Goal: Task Accomplishment & Management: Use online tool/utility

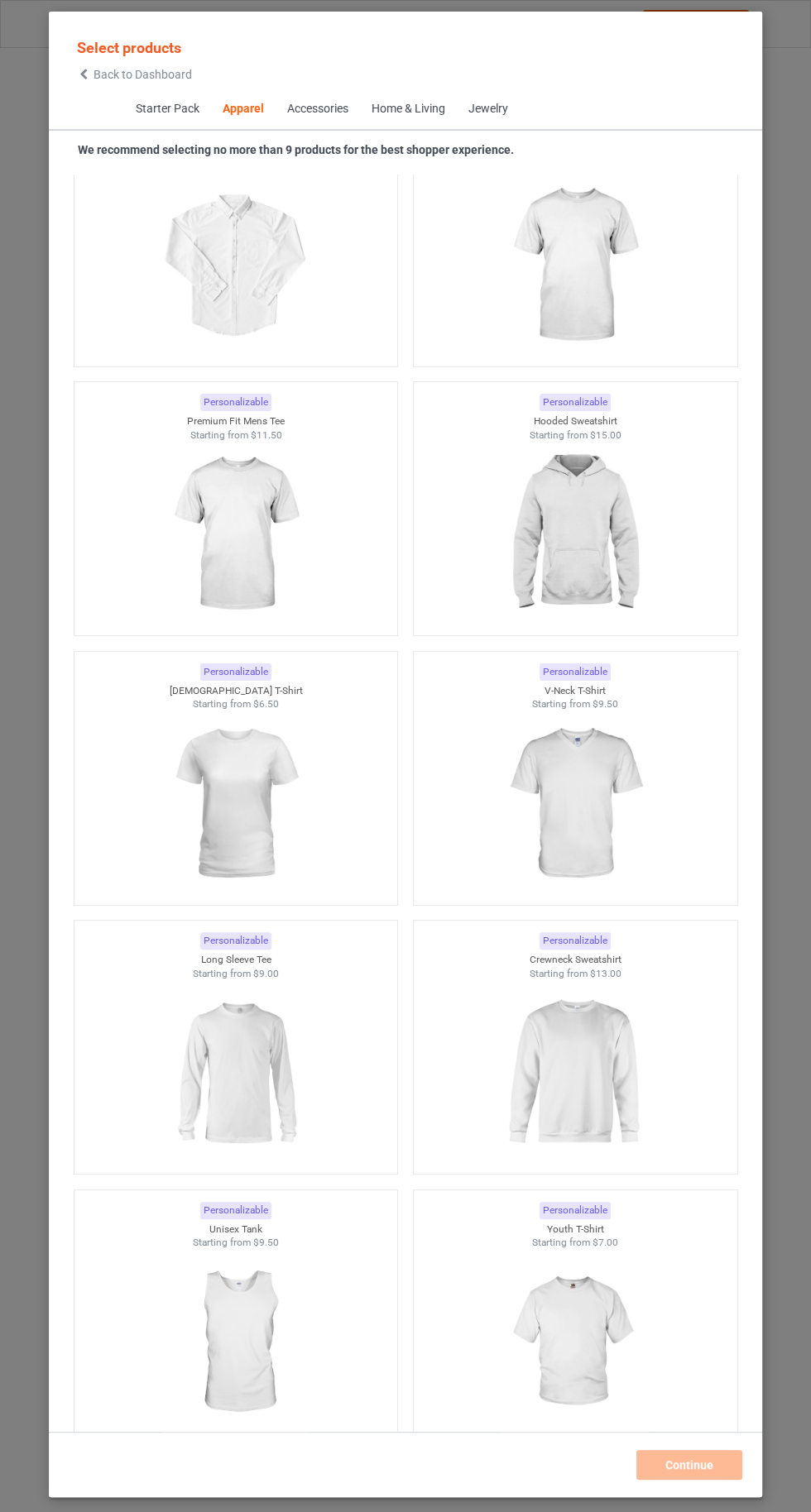
scroll to position [1214, 0]
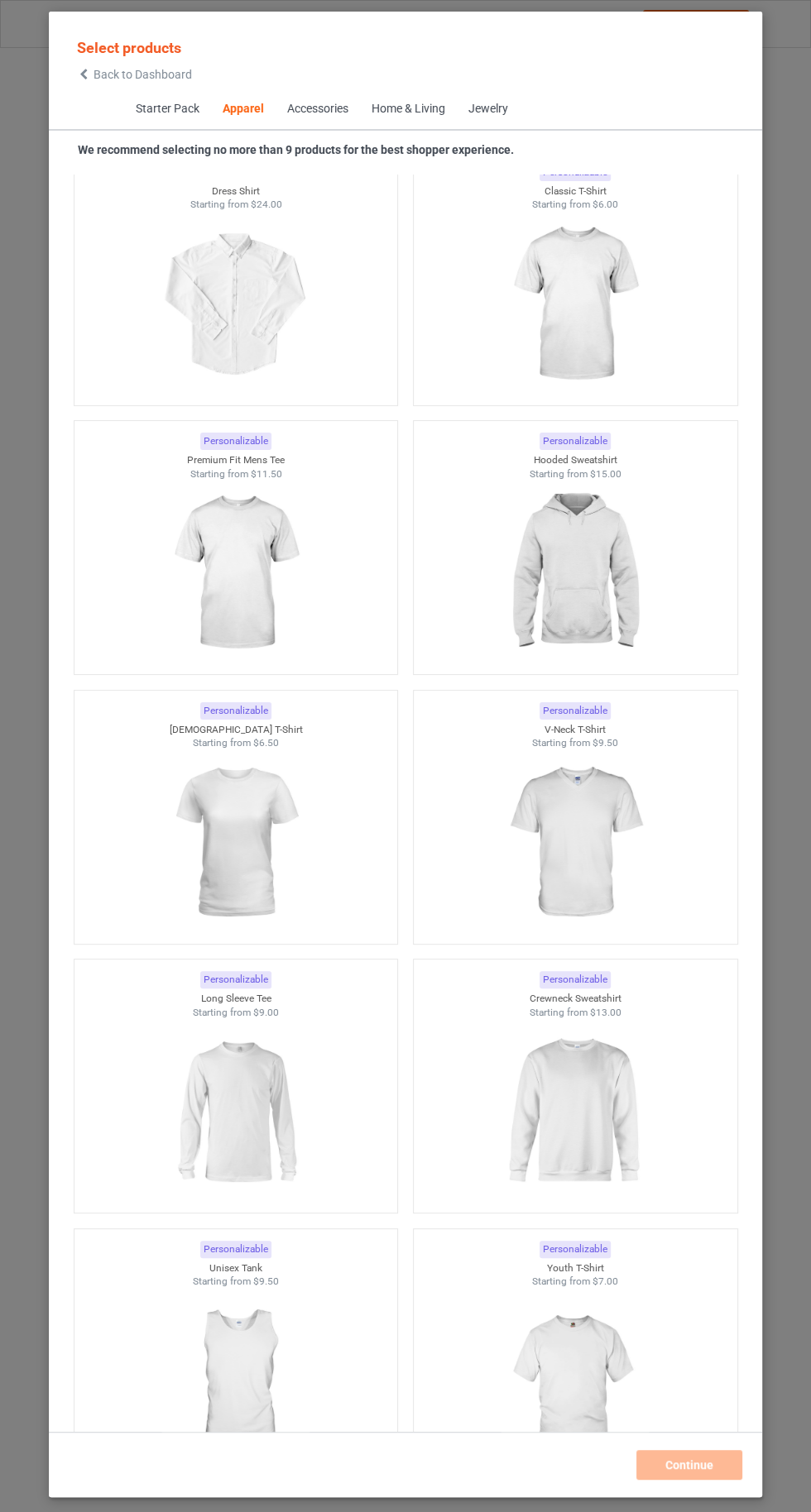
click at [618, 302] on img at bounding box center [574, 304] width 148 height 186
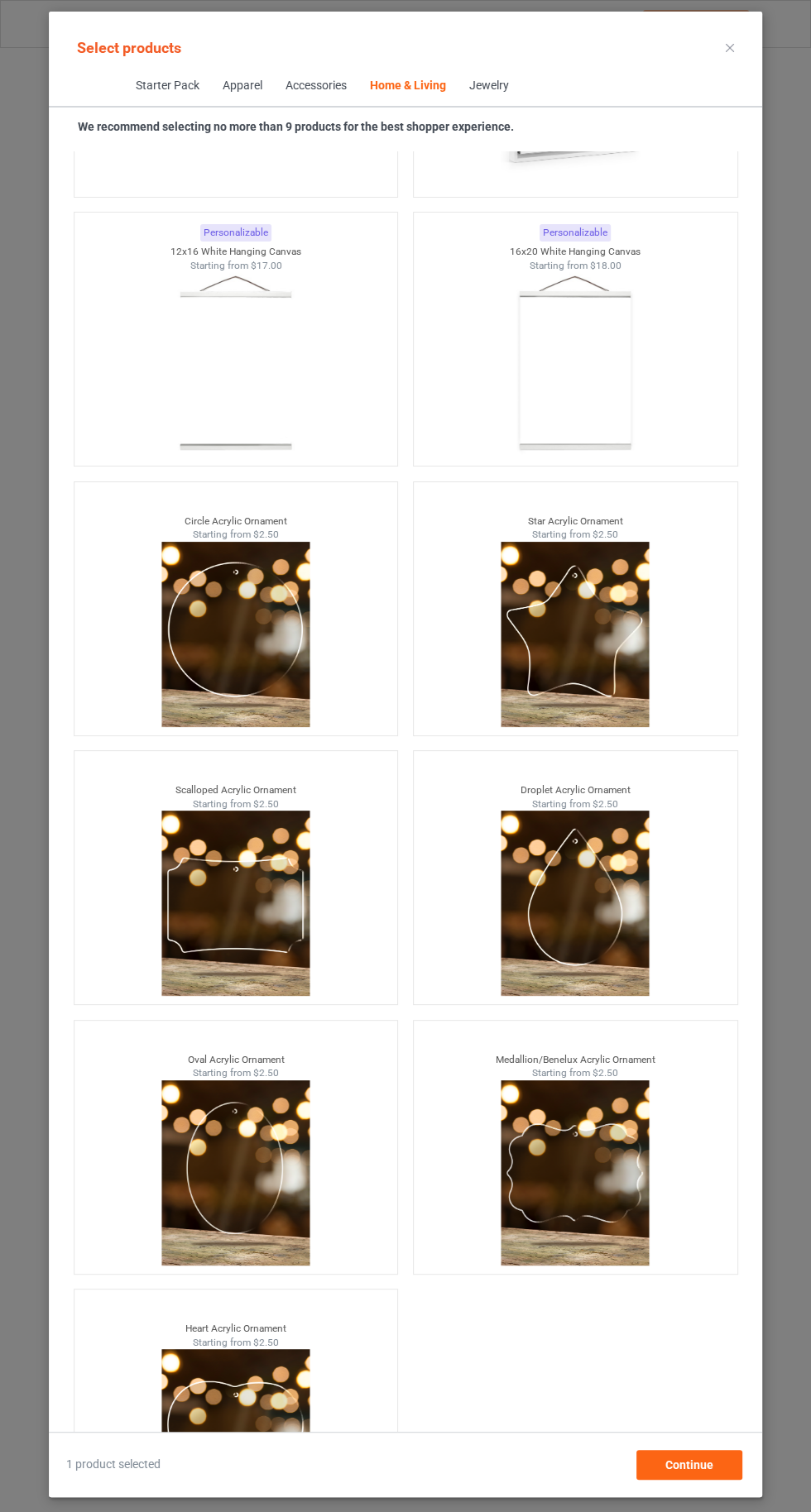
scroll to position [114, 0]
click at [704, 1469] on span "Continue" at bounding box center [690, 1464] width 48 height 13
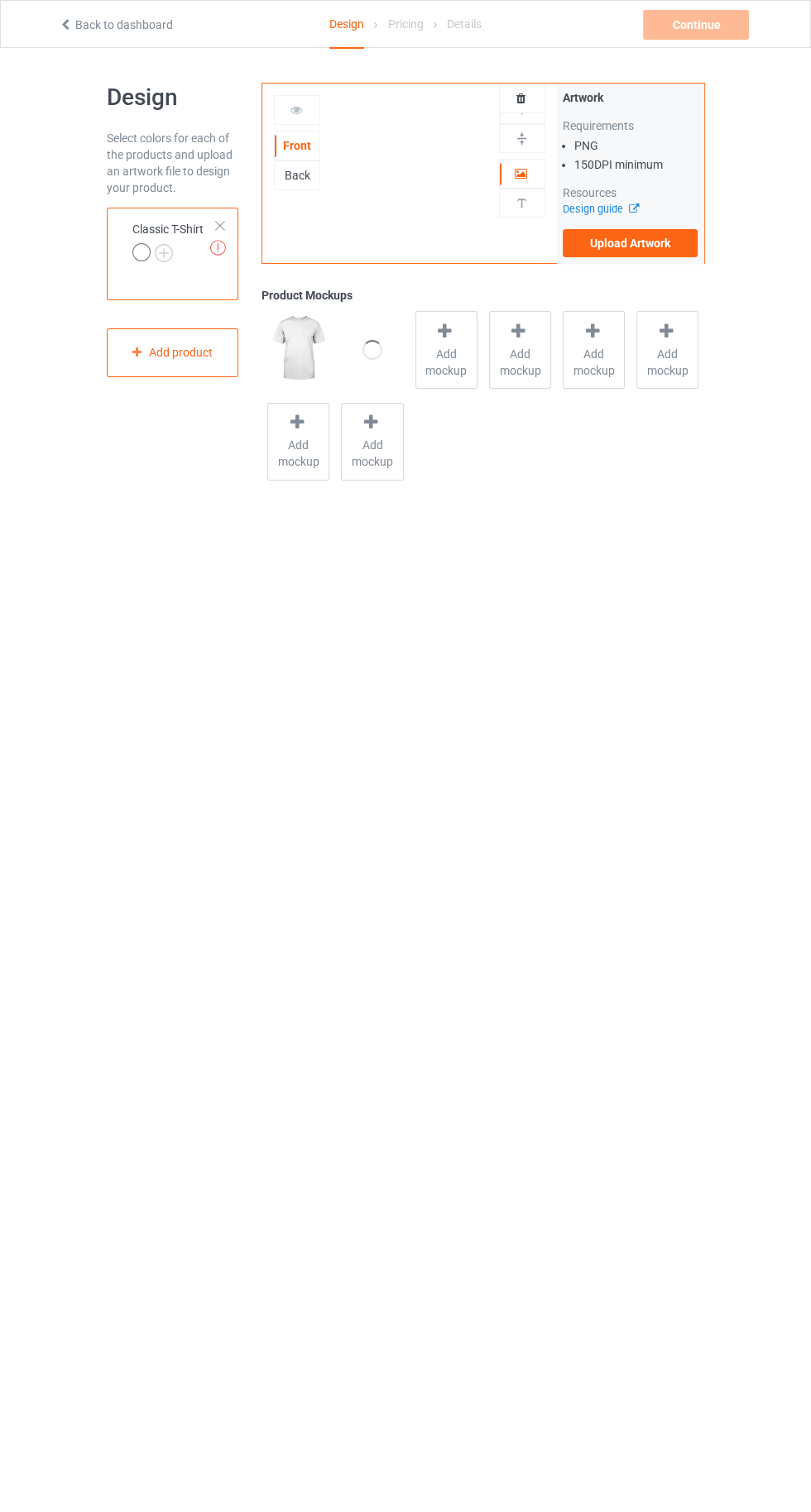
click at [663, 256] on label "Upload Artwork" at bounding box center [630, 243] width 136 height 28
click at [0, 0] on input "Upload Artwork" at bounding box center [0, 0] width 0 height 0
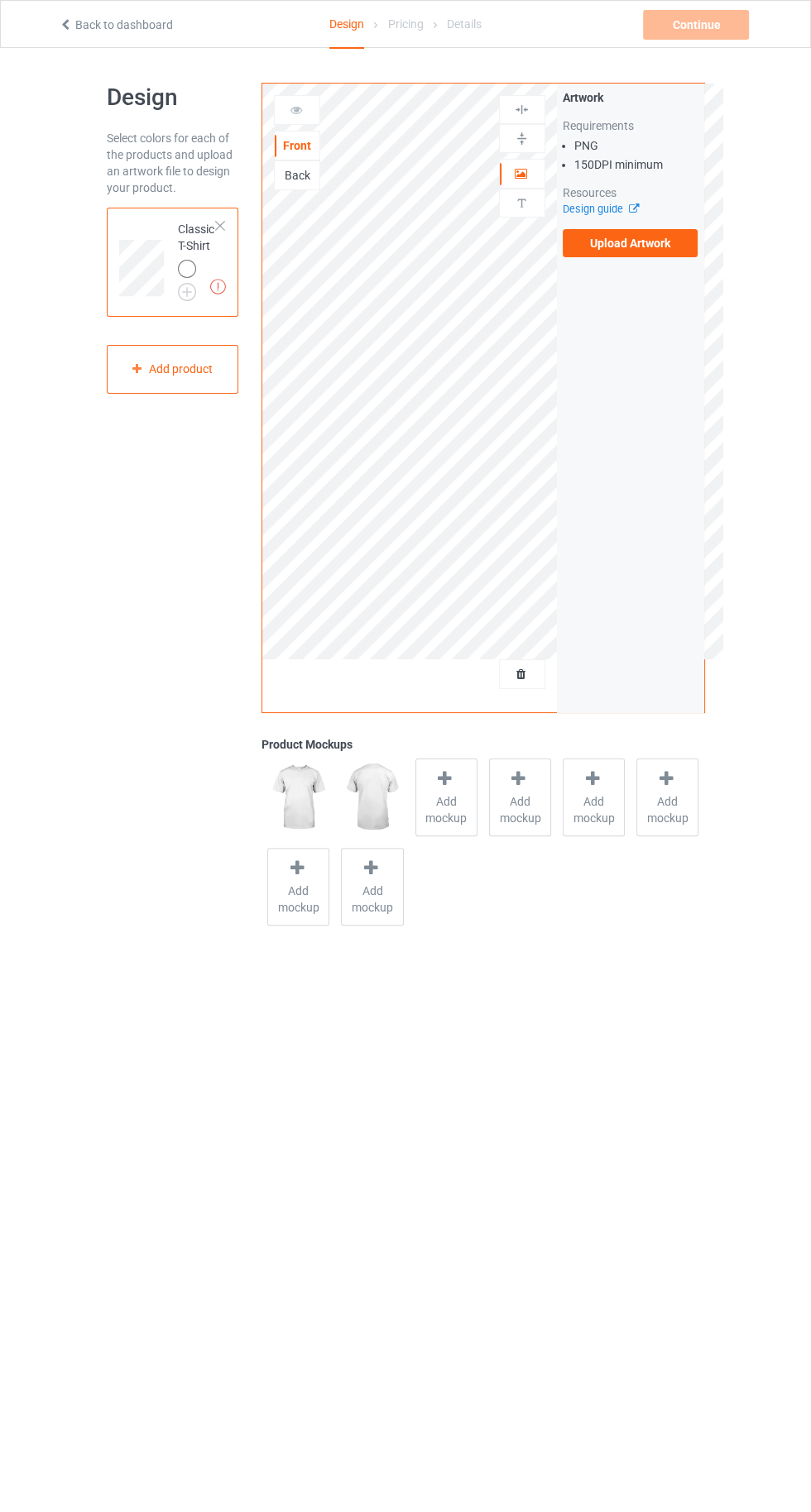
click at [660, 240] on label "Upload Artwork" at bounding box center [630, 243] width 136 height 28
click at [0, 0] on input "Upload Artwork" at bounding box center [0, 0] width 0 height 0
